Goal: Transaction & Acquisition: Purchase product/service

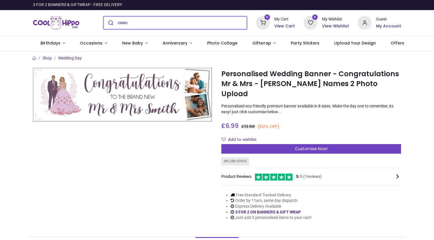
click at [160, 21] on input "search" at bounding box center [182, 22] width 130 height 13
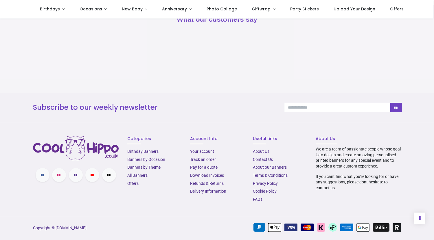
scroll to position [649, 0]
click at [211, 190] on link "Delivery Information" at bounding box center [208, 191] width 36 height 5
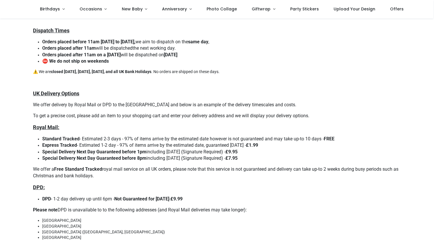
scroll to position [23, 0]
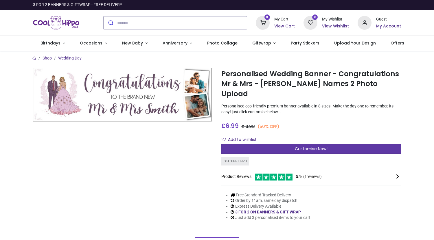
click at [292, 144] on div "Customise Now!" at bounding box center [311, 149] width 180 height 10
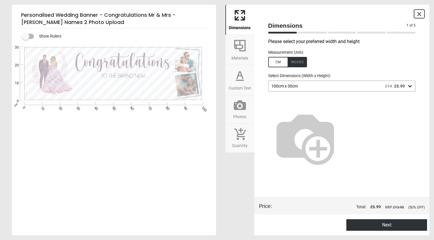
click at [242, 50] on icon at bounding box center [240, 46] width 12 height 12
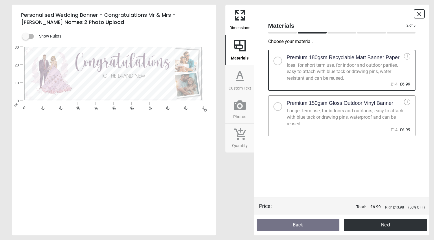
click at [278, 107] on div at bounding box center [277, 106] width 3 height 3
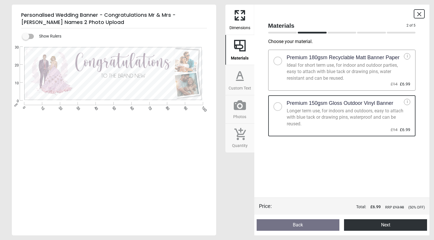
click at [278, 108] on div at bounding box center [277, 106] width 3 height 3
click at [368, 226] on button "Next" at bounding box center [385, 226] width 83 height 12
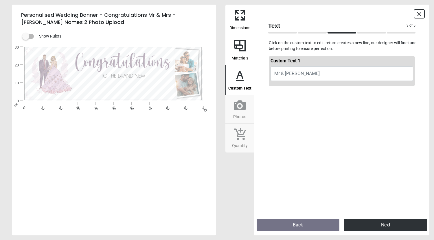
click at [240, 22] on span "Dimensions" at bounding box center [239, 26] width 21 height 9
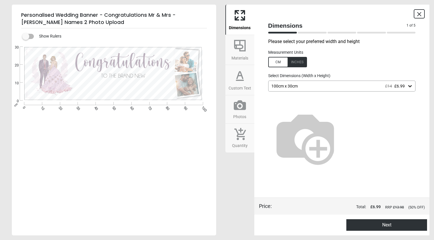
click at [311, 87] on div "100cm x 30cm £14 £6.99" at bounding box center [339, 86] width 137 height 5
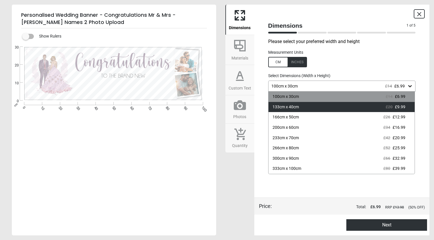
click at [293, 108] on div "133cm x 40cm" at bounding box center [286, 107] width 26 height 6
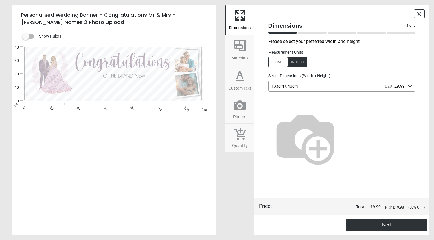
click at [237, 74] on icon at bounding box center [240, 76] width 14 height 14
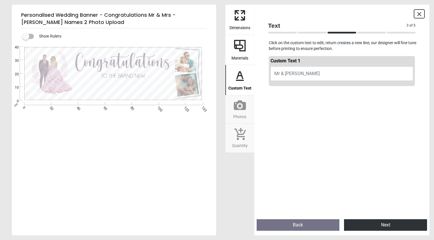
click at [299, 72] on span "Mr & Mrs Smith" at bounding box center [296, 73] width 45 height 5
click at [238, 102] on icon at bounding box center [240, 105] width 12 height 10
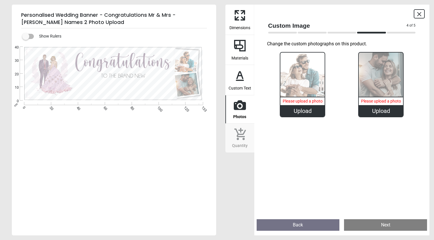
click at [238, 144] on span "Quantity" at bounding box center [240, 144] width 16 height 9
click at [238, 109] on icon at bounding box center [240, 105] width 12 height 10
click at [422, 16] on icon at bounding box center [419, 14] width 7 height 7
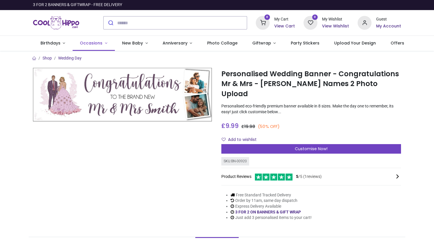
click at [106, 43] on link "Occasions" at bounding box center [94, 43] width 42 height 15
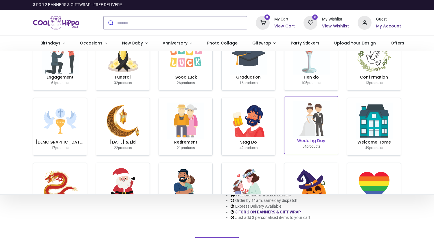
scroll to position [26, 0]
click at [306, 134] on img at bounding box center [311, 119] width 37 height 37
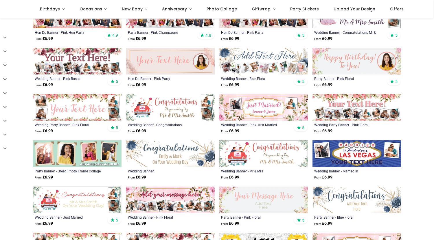
scroll to position [117, 0]
click at [88, 107] on img at bounding box center [77, 107] width 89 height 26
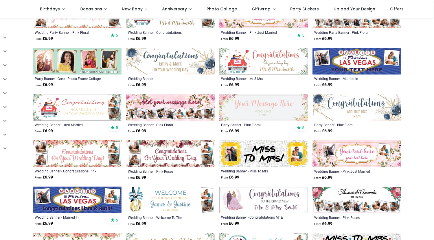
scroll to position [209, 0]
